Goal: Task Accomplishment & Management: Use online tool/utility

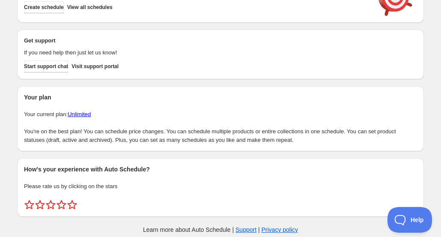
scroll to position [40, 0]
click at [54, 12] on button "Create schedule" at bounding box center [44, 8] width 40 height 12
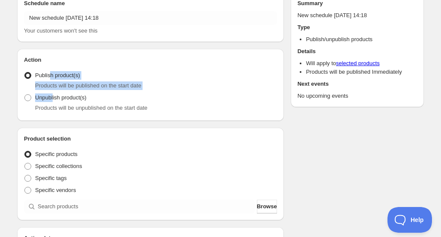
drag, startPoint x: 52, startPoint y: 101, endPoint x: 49, endPoint y: 76, distance: 25.1
click at [49, 76] on ul "Publish product(s) Products will be published on the start date Unpublish produ…" at bounding box center [150, 91] width 253 height 45
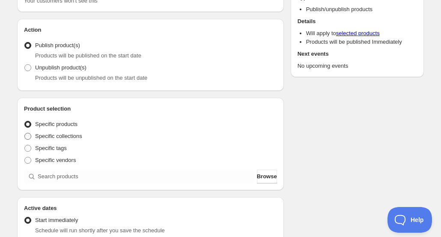
scroll to position [71, 0]
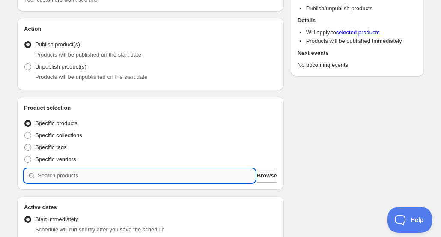
click at [81, 173] on input "search" at bounding box center [147, 176] width 218 height 14
type input "d"
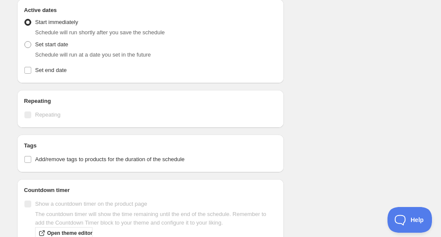
scroll to position [302, 0]
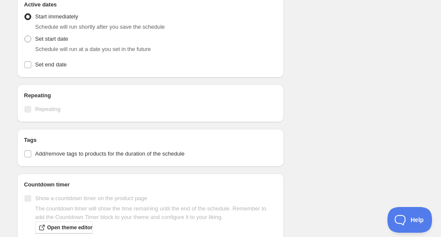
click at [141, 47] on span "Schedule will run at a date you set in the future" at bounding box center [93, 49] width 116 height 6
click at [27, 40] on span at bounding box center [27, 39] width 7 height 7
click at [25, 36] on input "Set start date" at bounding box center [24, 36] width 0 height 0
radio input "true"
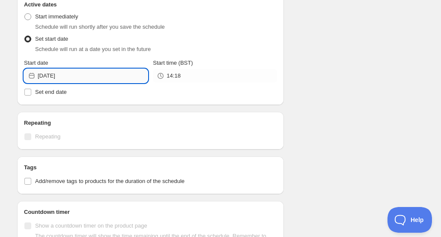
click at [81, 77] on input "[DATE]" at bounding box center [93, 76] width 110 height 14
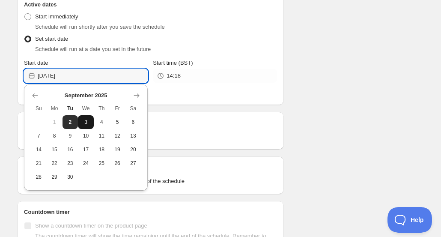
click at [85, 123] on span "3" at bounding box center [85, 122] width 9 height 7
type input "[DATE]"
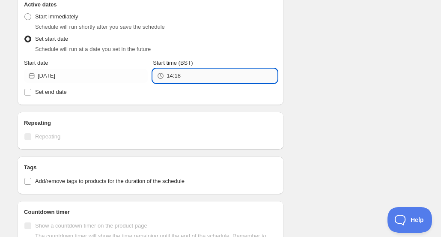
click at [220, 76] on input "14:18" at bounding box center [222, 76] width 110 height 14
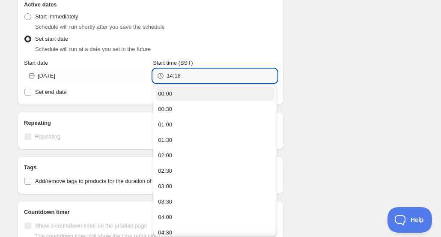
click at [212, 93] on button "00:00" at bounding box center [214, 94] width 119 height 14
type input "00:00"
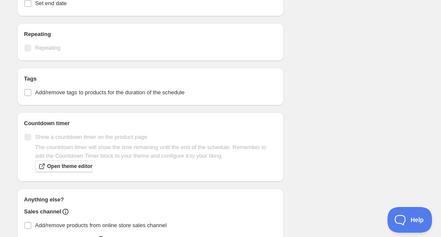
scroll to position [391, 0]
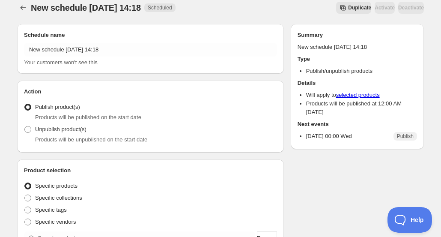
scroll to position [391, 0]
